Goal: Information Seeking & Learning: Compare options

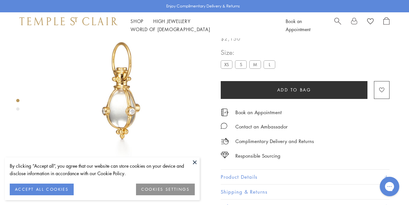
scroll to position [38, 0]
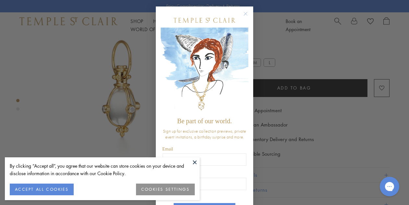
click at [245, 15] on circle "Close dialog" at bounding box center [246, 14] width 8 height 8
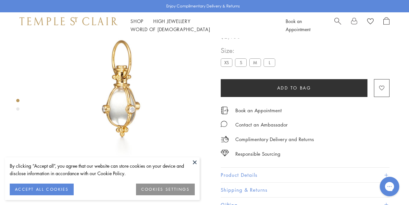
click at [195, 162] on button at bounding box center [195, 162] width 10 height 10
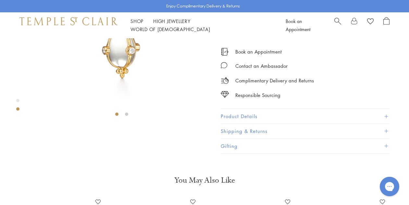
scroll to position [132, 0]
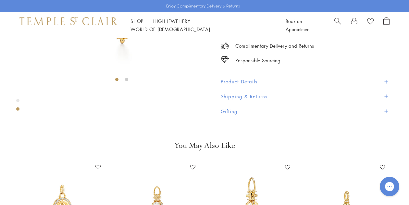
click at [240, 89] on button "Product Details" at bounding box center [305, 81] width 169 height 15
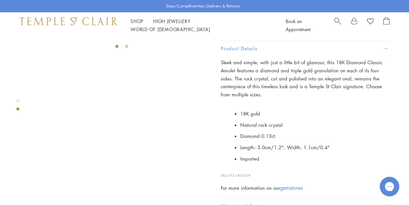
scroll to position [165, 0]
click at [265, 138] on span "Diamond 0.13ct" at bounding box center [257, 135] width 35 height 6
copy span "0.13ct"
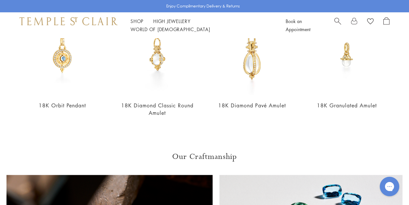
scroll to position [422, 0]
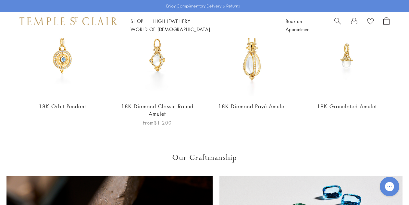
click at [159, 71] on img at bounding box center [157, 56] width 82 height 82
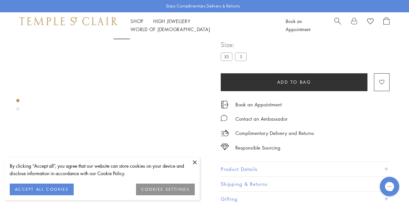
scroll to position [99, 0]
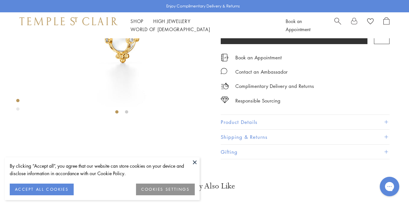
click at [243, 130] on button "Product Details" at bounding box center [305, 122] width 169 height 15
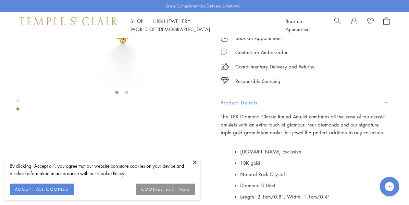
scroll to position [118, 0]
click at [265, 182] on span "Diamond 0.06ct" at bounding box center [257, 185] width 35 height 6
copy span "0.06ct"
